Goal: Information Seeking & Learning: Find contact information

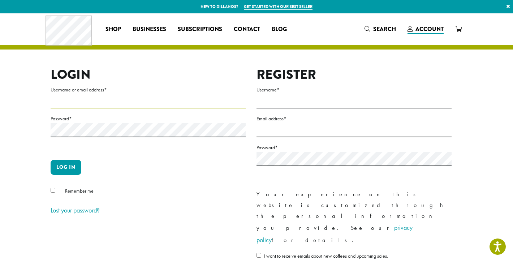
click at [161, 100] on input "Username or email address *" at bounding box center [148, 101] width 195 height 14
type input "**********"
click at [50, 191] on div "**********" at bounding box center [251, 181] width 412 height 229
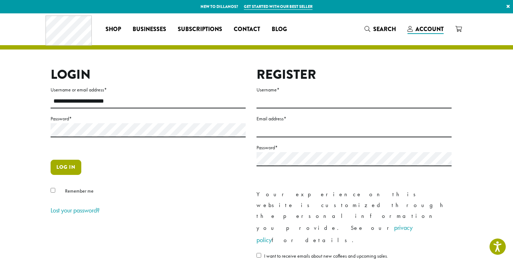
click at [64, 170] on button "Log in" at bounding box center [66, 167] width 31 height 15
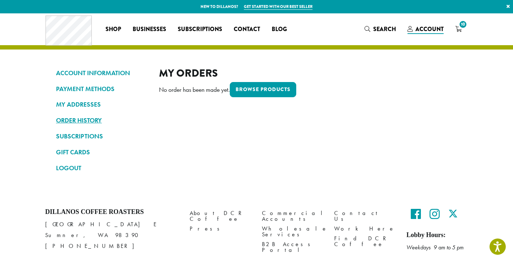
click at [74, 122] on link "ORDER HISTORY" at bounding box center [102, 120] width 92 height 12
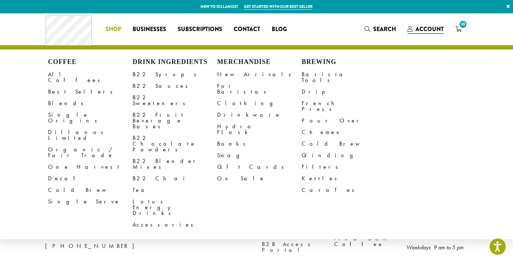
click at [110, 29] on li "Coffee All Coffees Best Sellers Blends Single Origins Dillanos Limited Organic …" at bounding box center [113, 29] width 27 height 12
click at [113, 29] on span "Shop" at bounding box center [113, 29] width 16 height 9
click at [110, 27] on span "Shop" at bounding box center [113, 29] width 16 height 9
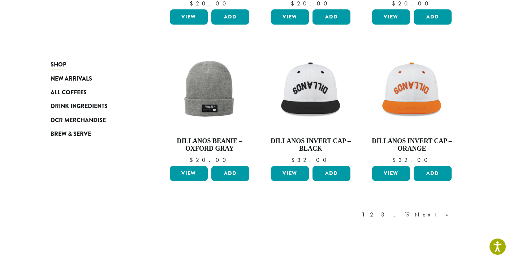
scroll to position [633, 0]
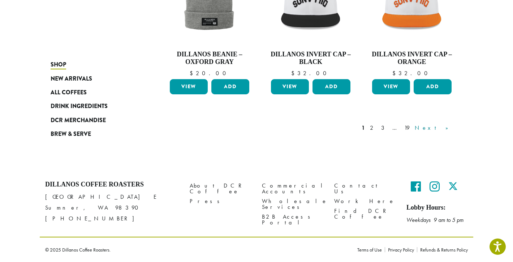
click at [442, 127] on link "Next »" at bounding box center [434, 128] width 42 height 9
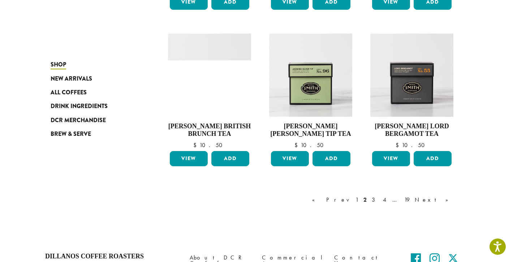
scroll to position [605, 0]
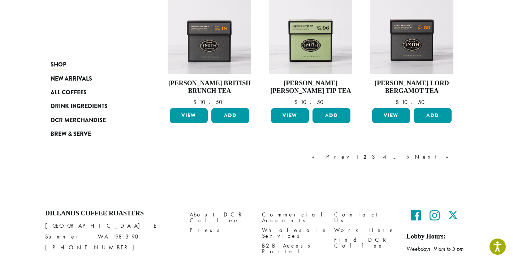
click at [445, 157] on link "Next »" at bounding box center [434, 156] width 42 height 9
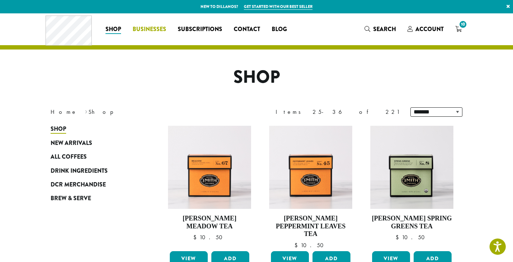
click at [148, 32] on span "Businesses" at bounding box center [150, 29] width 34 height 9
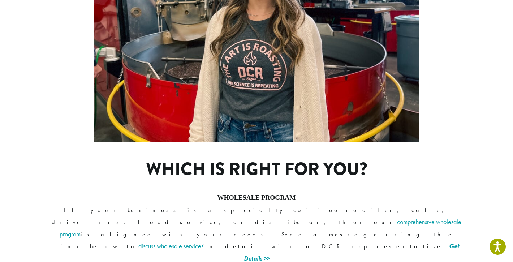
scroll to position [525, 0]
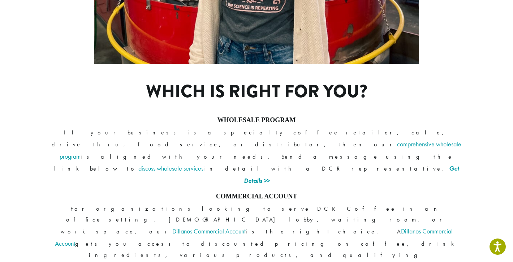
scroll to position [543, 0]
